Goal: Transaction & Acquisition: Purchase product/service

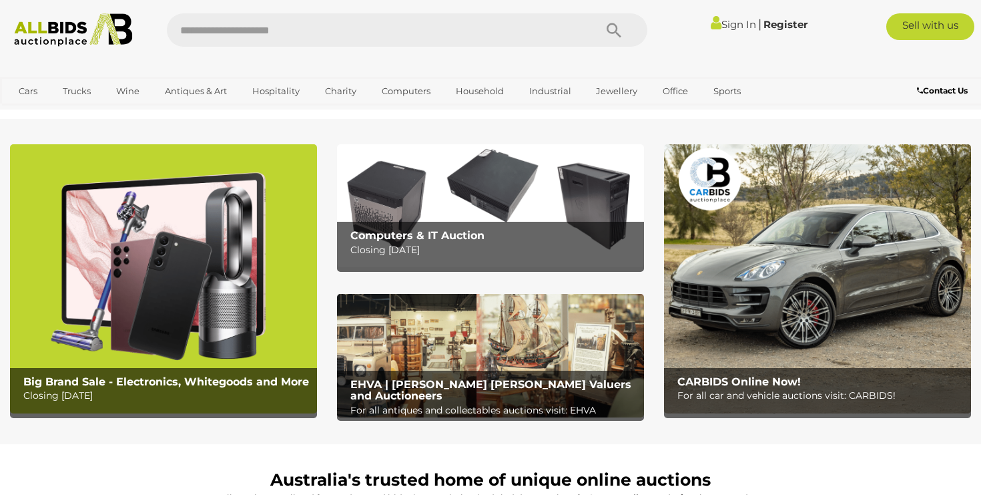
click at [398, 30] on input "text" at bounding box center [374, 29] width 415 height 33
type input "***"
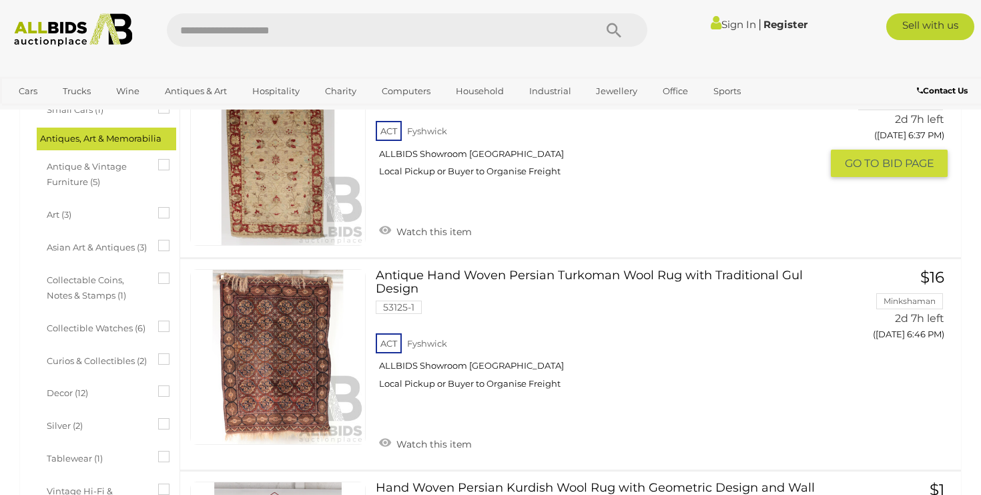
scroll to position [342, 0]
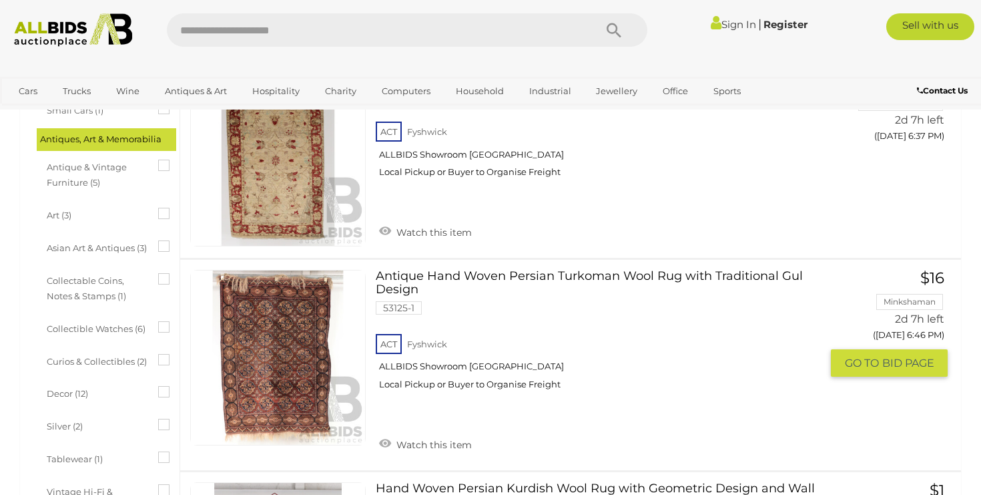
click at [479, 270] on link "Antique Hand Woven Persian Turkoman Wool Rug with Traditional Gul Design 53125-…" at bounding box center [604, 335] width 436 height 130
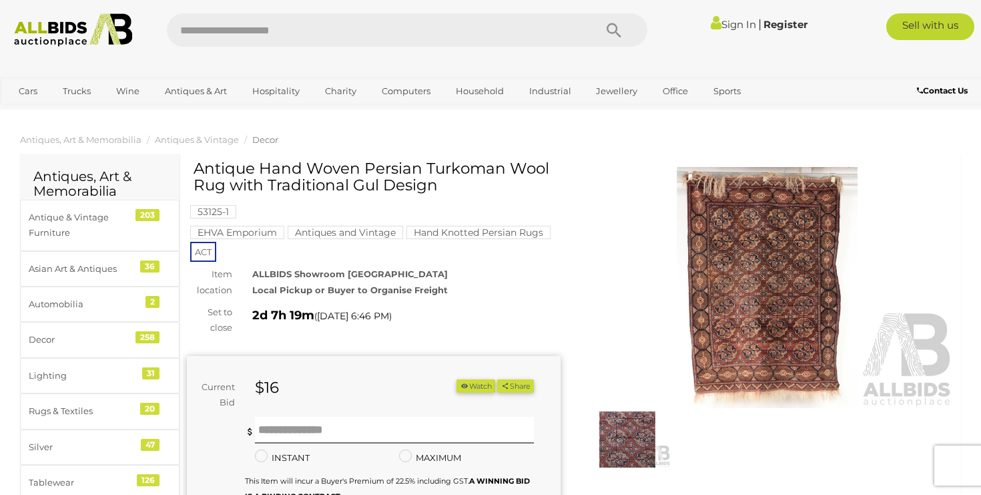
click at [782, 343] on img at bounding box center [768, 287] width 374 height 241
click at [782, 343] on div at bounding box center [490, 210] width 981 height 359
click at [782, 292] on img at bounding box center [768, 287] width 374 height 241
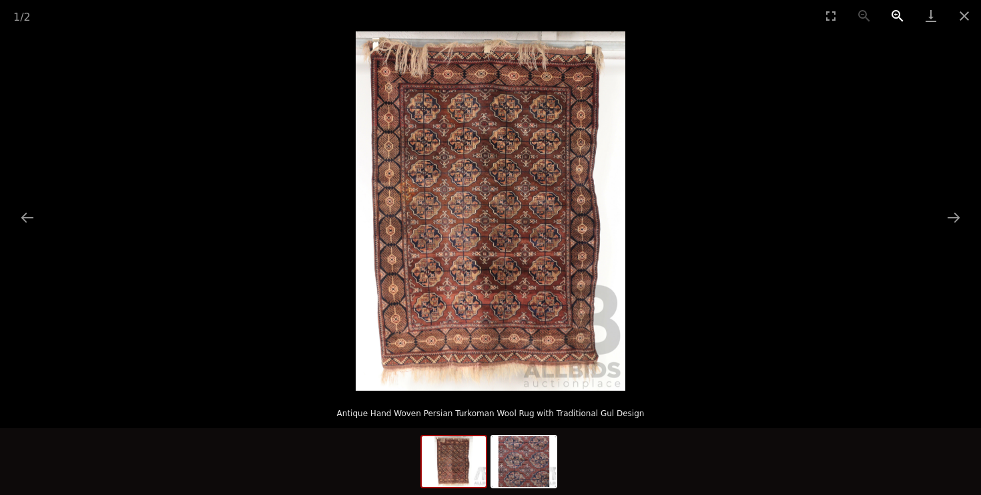
click at [897, 15] on button "Zoom in" at bounding box center [897, 15] width 33 height 31
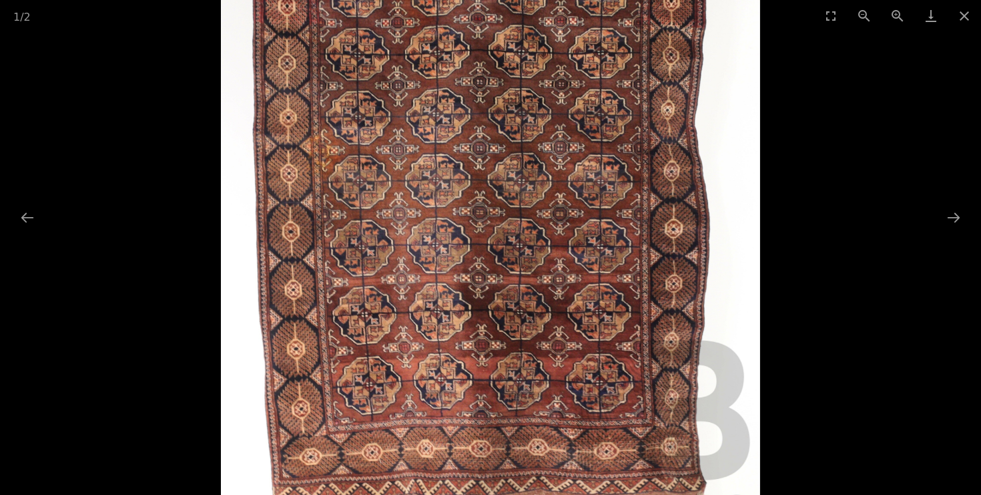
click at [574, 272] on img at bounding box center [490, 193] width 539 height 718
click at [899, 13] on button "Zoom in" at bounding box center [897, 15] width 33 height 31
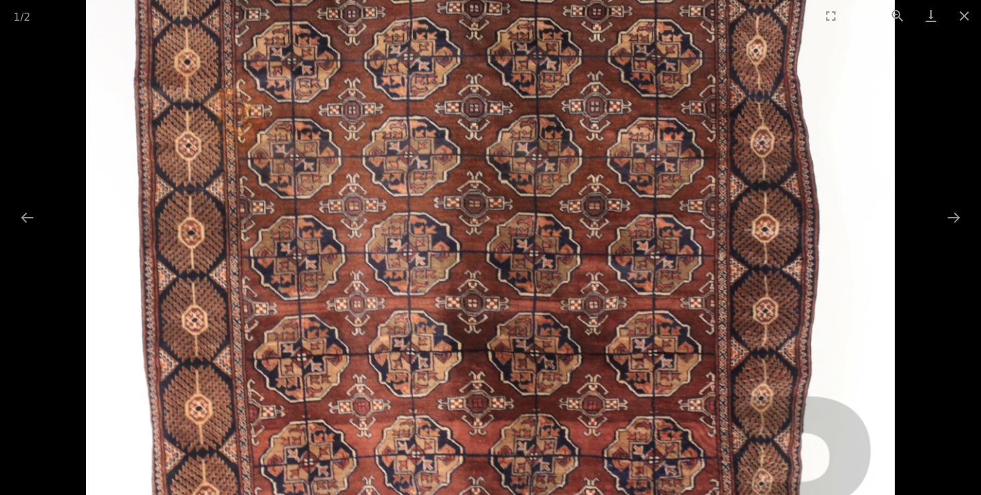
click at [864, 13] on button "Zoom out" at bounding box center [864, 15] width 33 height 31
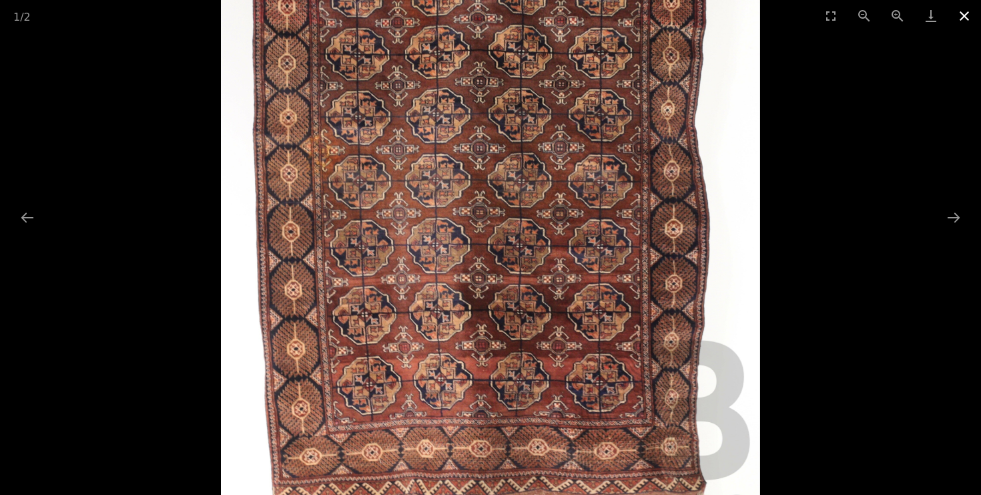
click at [969, 11] on button "Close gallery" at bounding box center [964, 15] width 33 height 31
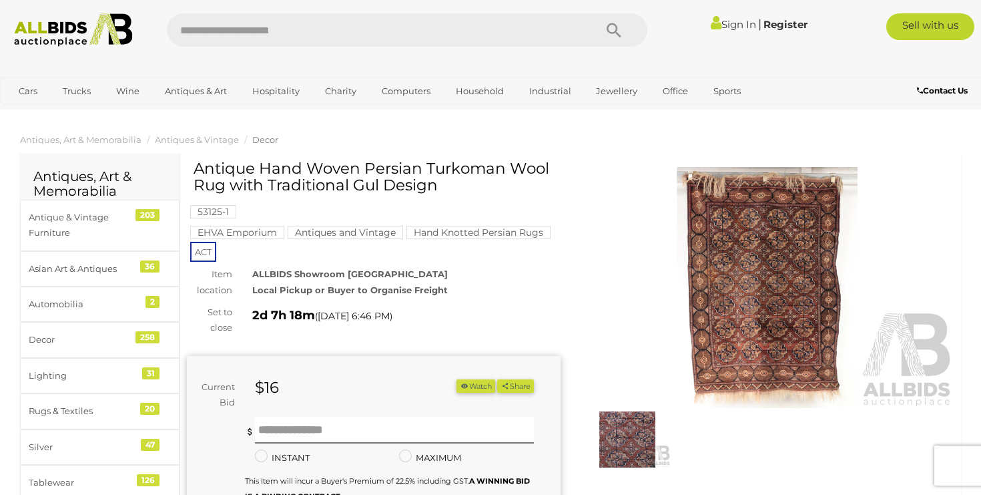
click at [631, 444] on img at bounding box center [627, 439] width 87 height 56
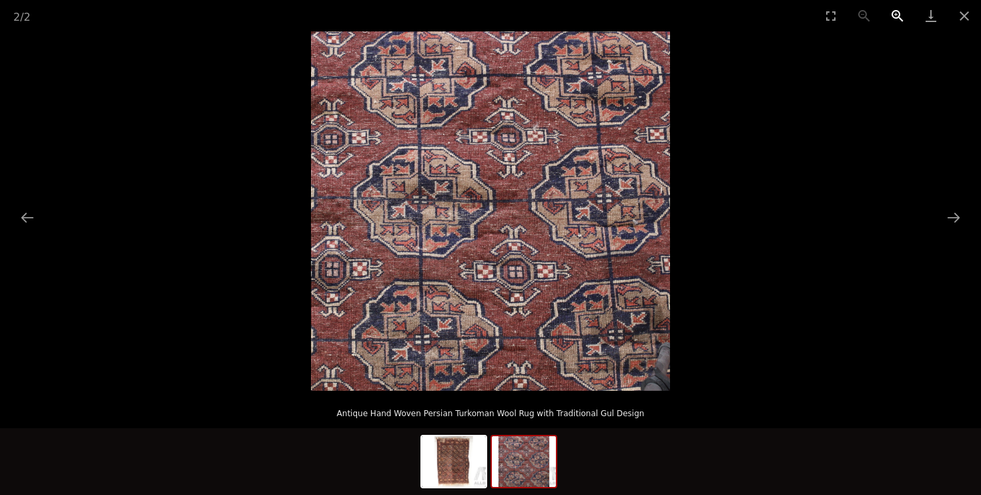
click at [895, 11] on button "Zoom in" at bounding box center [897, 15] width 33 height 31
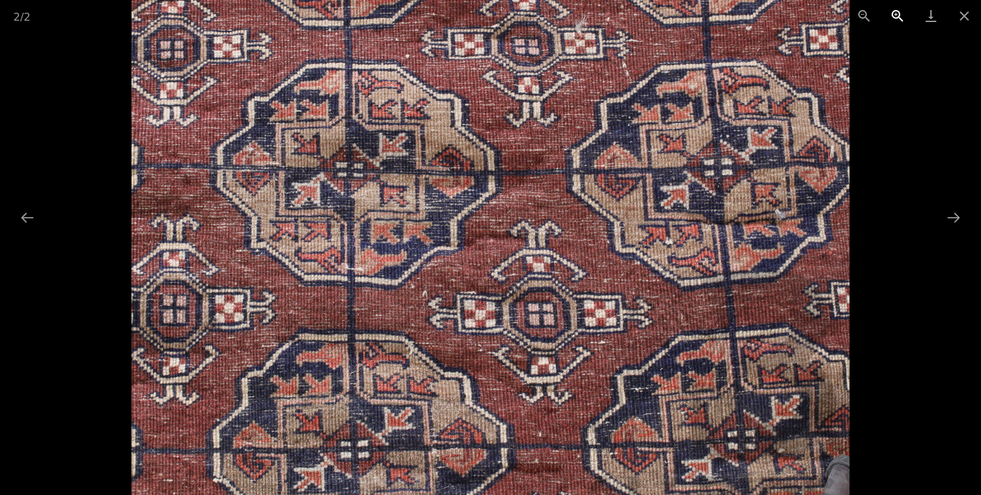
click at [895, 11] on button "Zoom in" at bounding box center [897, 15] width 33 height 31
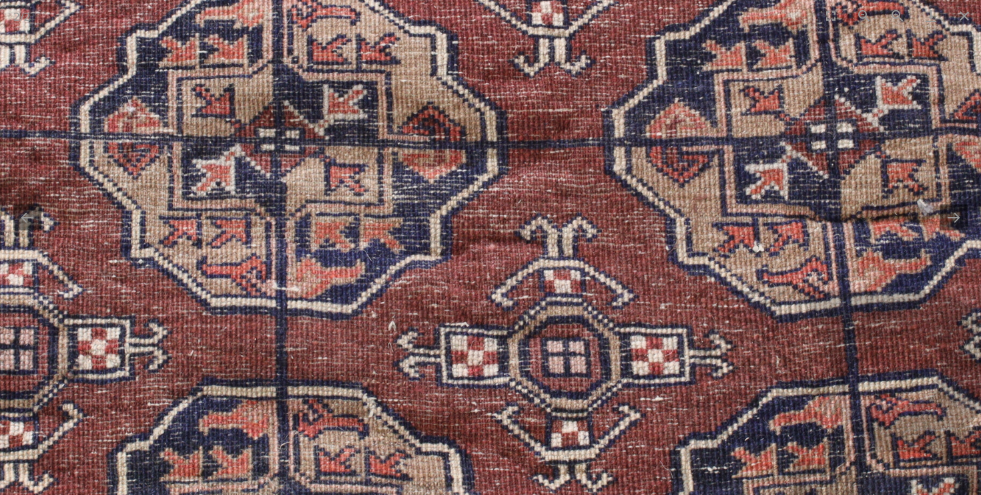
scroll to position [650, 0]
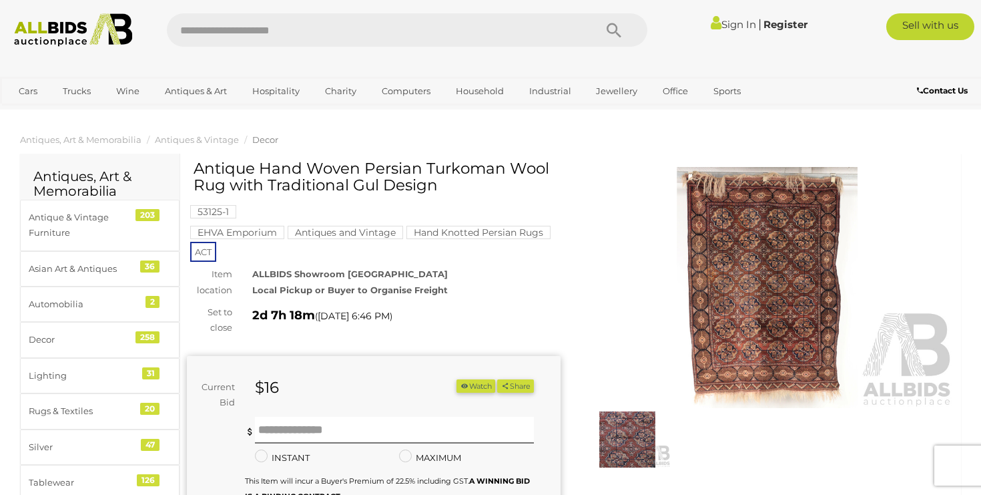
click at [780, 289] on img at bounding box center [768, 287] width 374 height 241
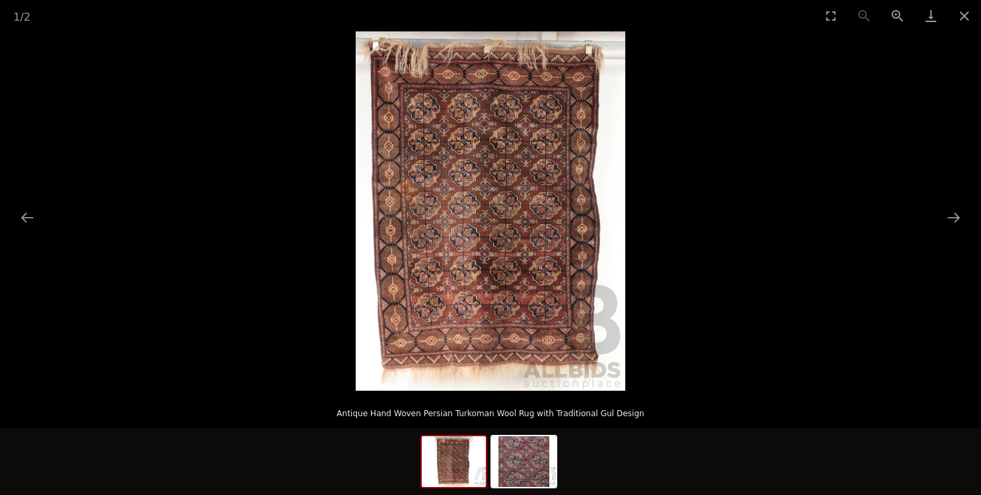
click at [541, 294] on img at bounding box center [491, 210] width 270 height 359
click at [899, 12] on button "Zoom in" at bounding box center [897, 15] width 33 height 31
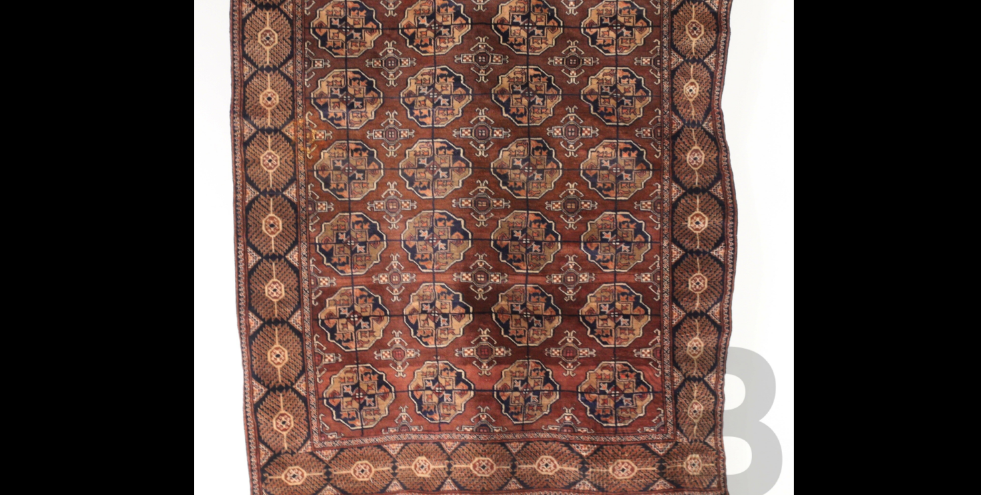
click at [527, 167] on img at bounding box center [490, 193] width 539 height 718
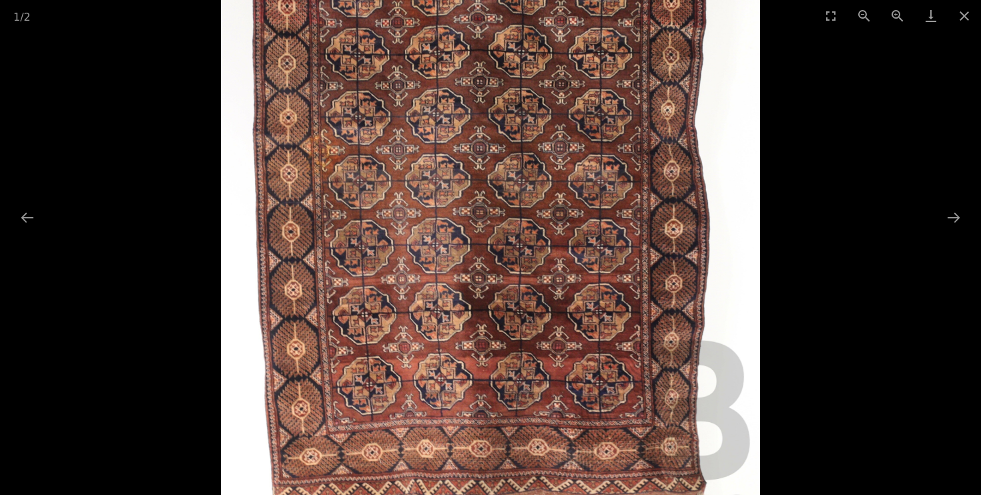
scroll to position [361, 0]
click at [863, 12] on button "Zoom out" at bounding box center [864, 15] width 33 height 31
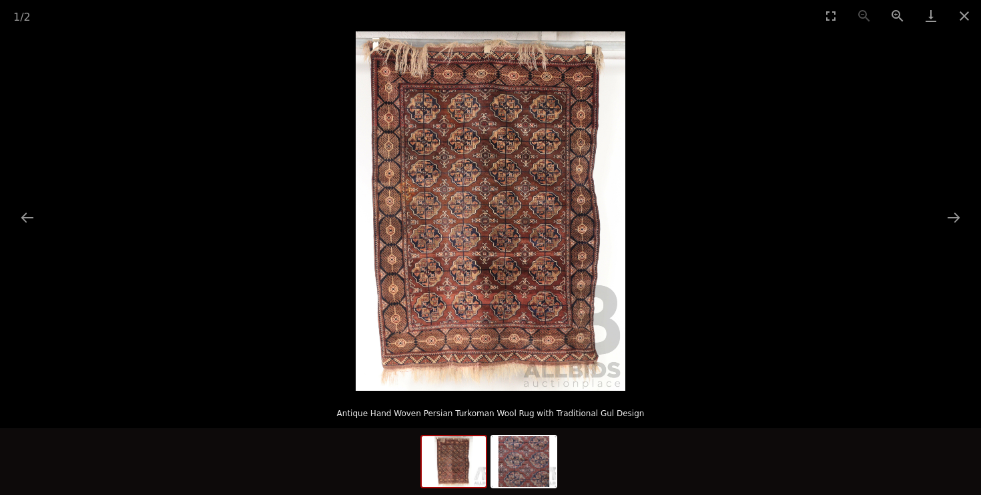
scroll to position [0, 0]
click at [525, 376] on img at bounding box center [491, 210] width 270 height 359
click at [900, 13] on button "Zoom in" at bounding box center [897, 15] width 33 height 31
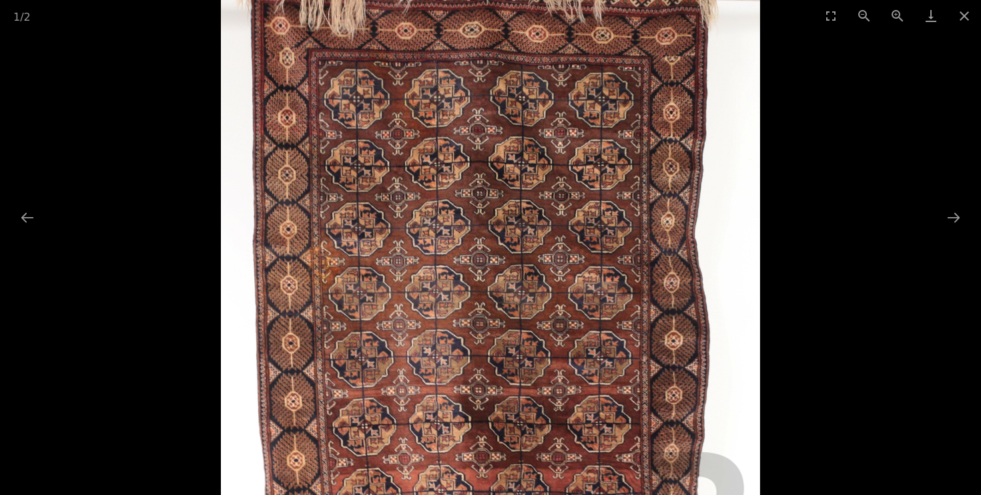
drag, startPoint x: 617, startPoint y: 429, endPoint x: 621, endPoint y: 544, distance: 114.9
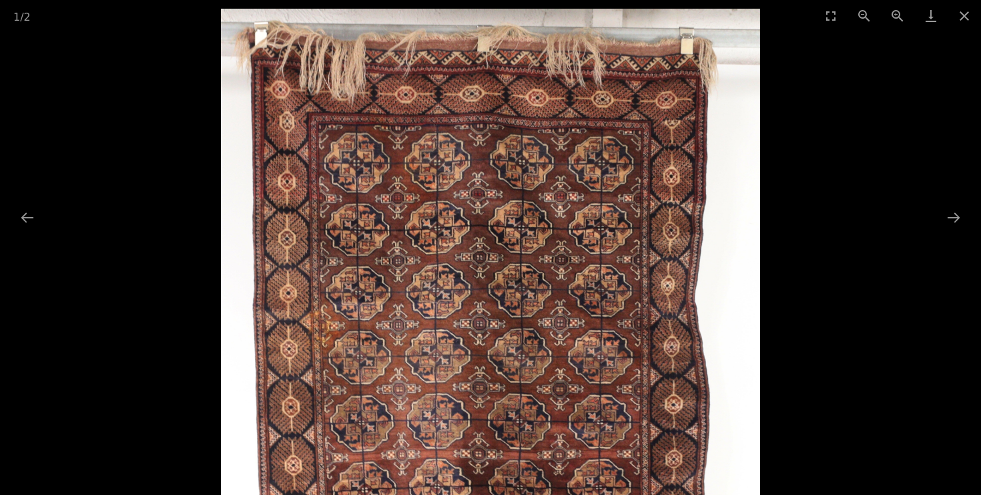
drag, startPoint x: 654, startPoint y: 184, endPoint x: 664, endPoint y: 259, distance: 75.4
click at [664, 262] on img at bounding box center [490, 368] width 539 height 718
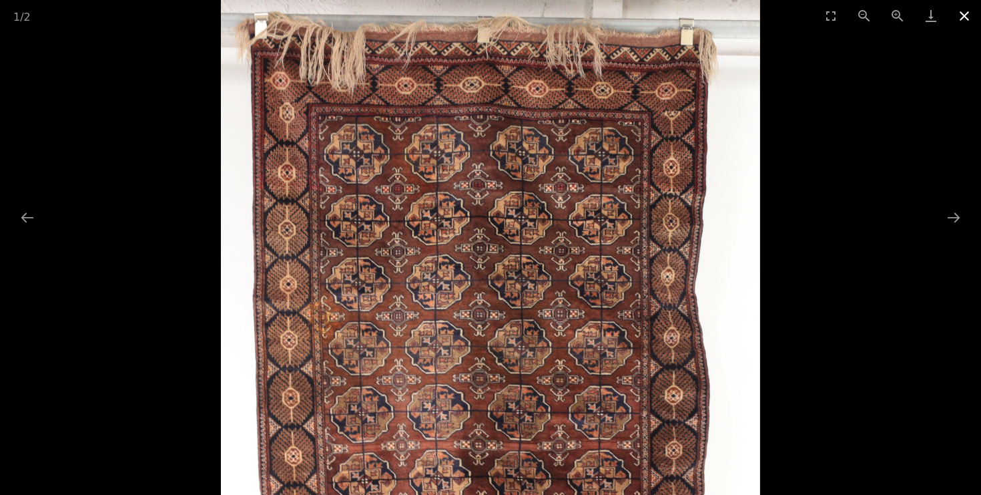
click at [965, 15] on button "Close gallery" at bounding box center [964, 15] width 33 height 31
